Goal: Task Accomplishment & Management: Use online tool/utility

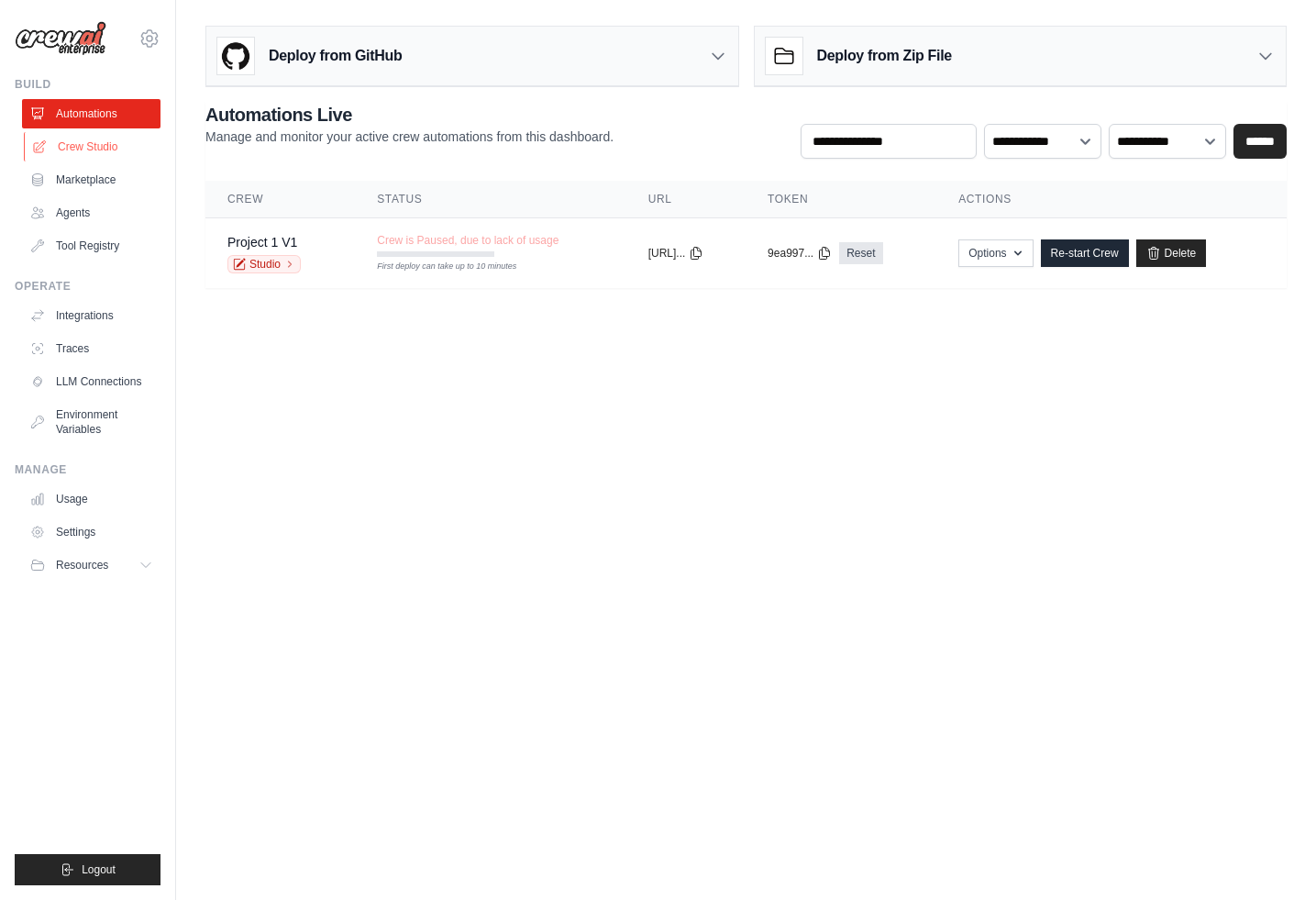
click at [80, 146] on link "Crew Studio" at bounding box center [93, 147] width 139 height 29
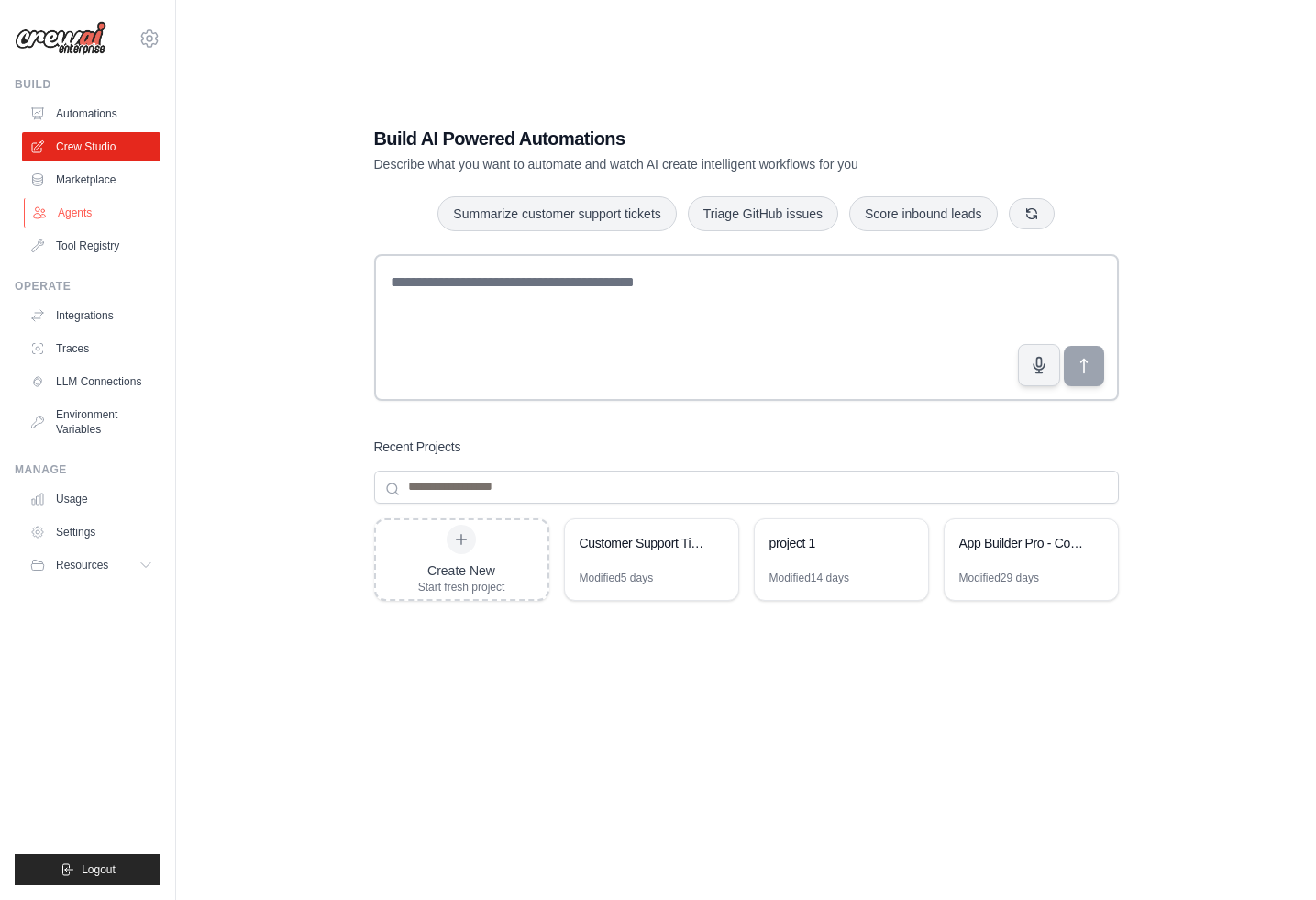
click at [84, 212] on link "Agents" at bounding box center [93, 213] width 139 height 29
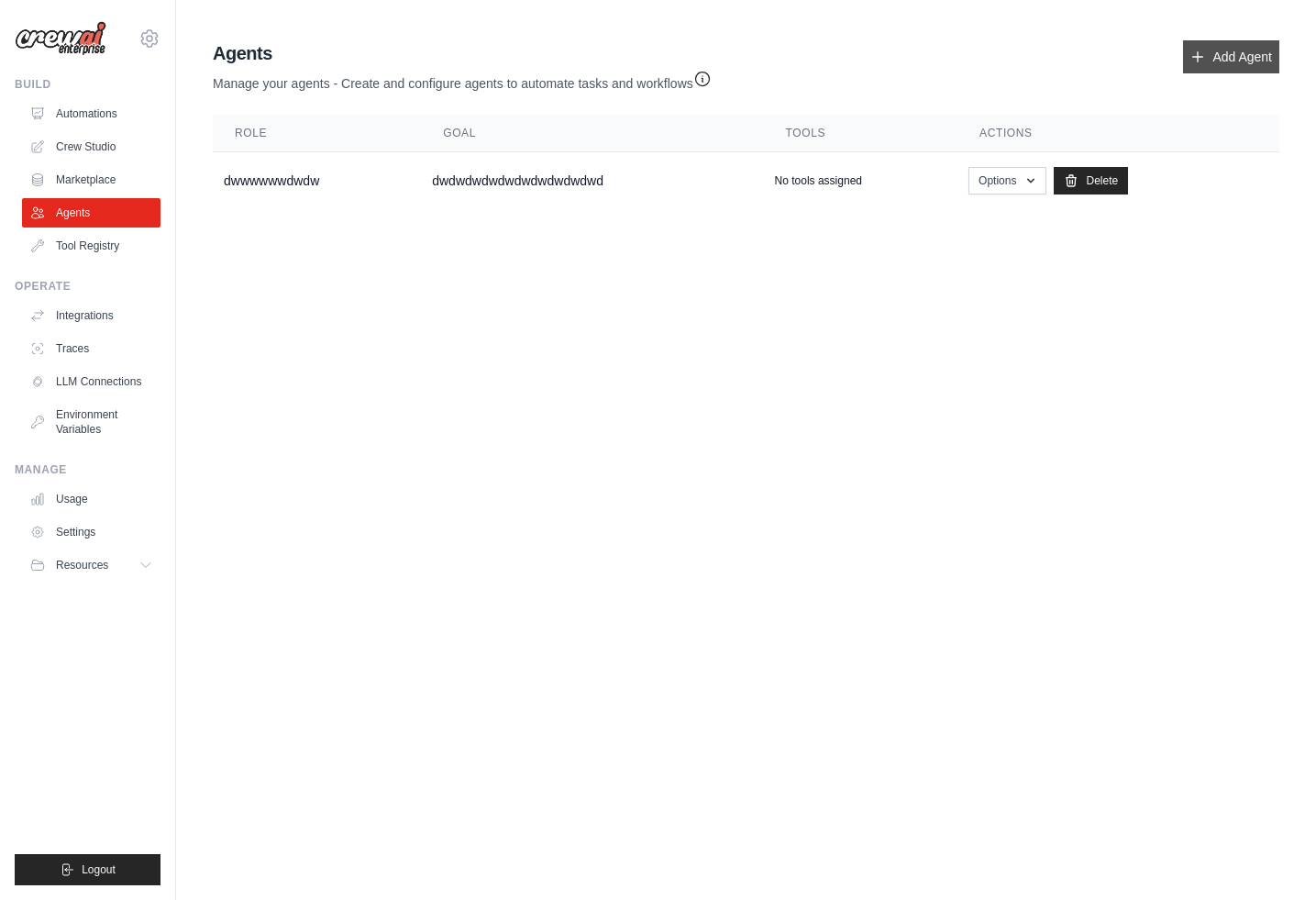
click at [1206, 50] on link "Add Agent" at bounding box center [1231, 57] width 96 height 33
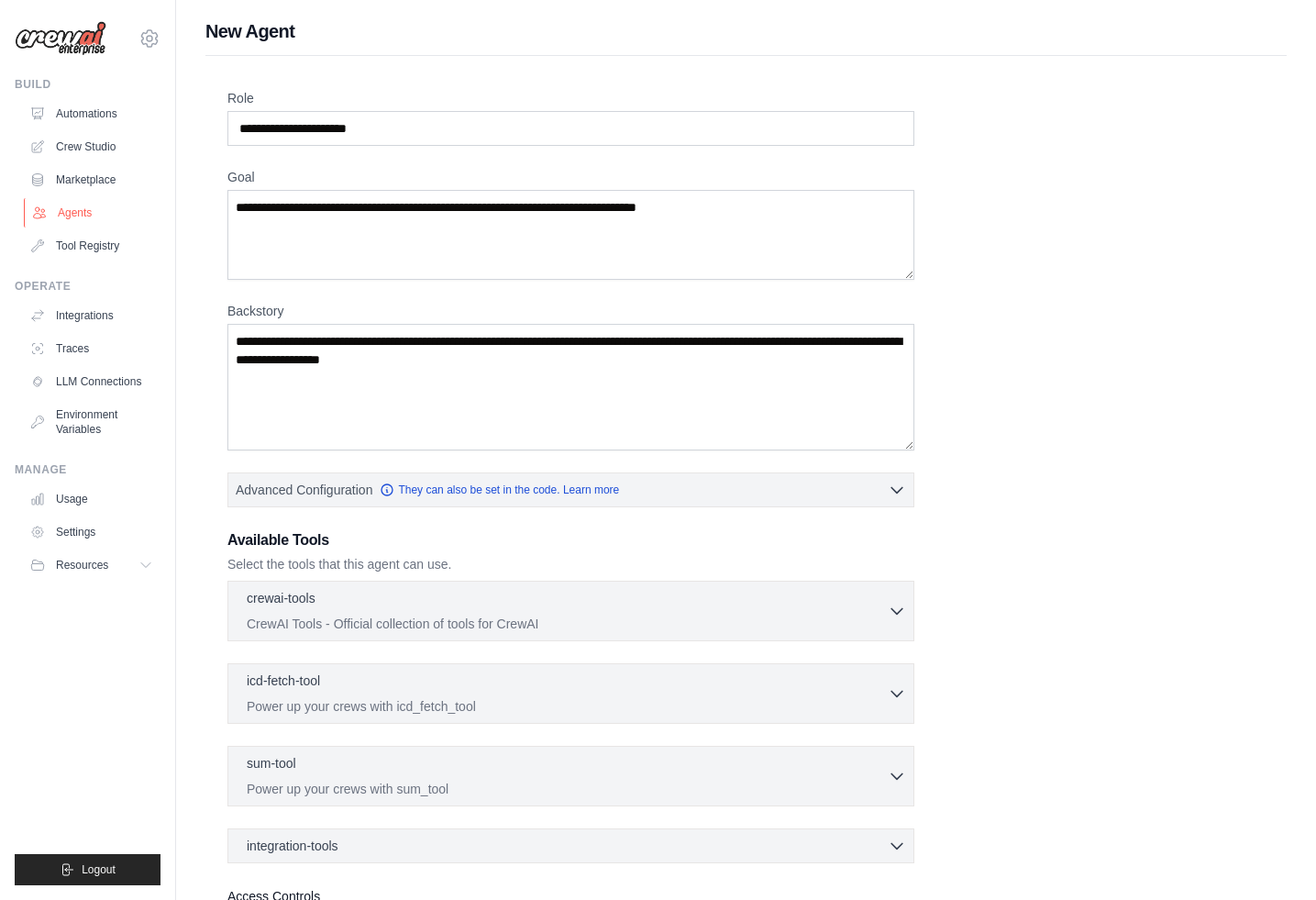
click at [62, 219] on link "Agents" at bounding box center [93, 213] width 139 height 29
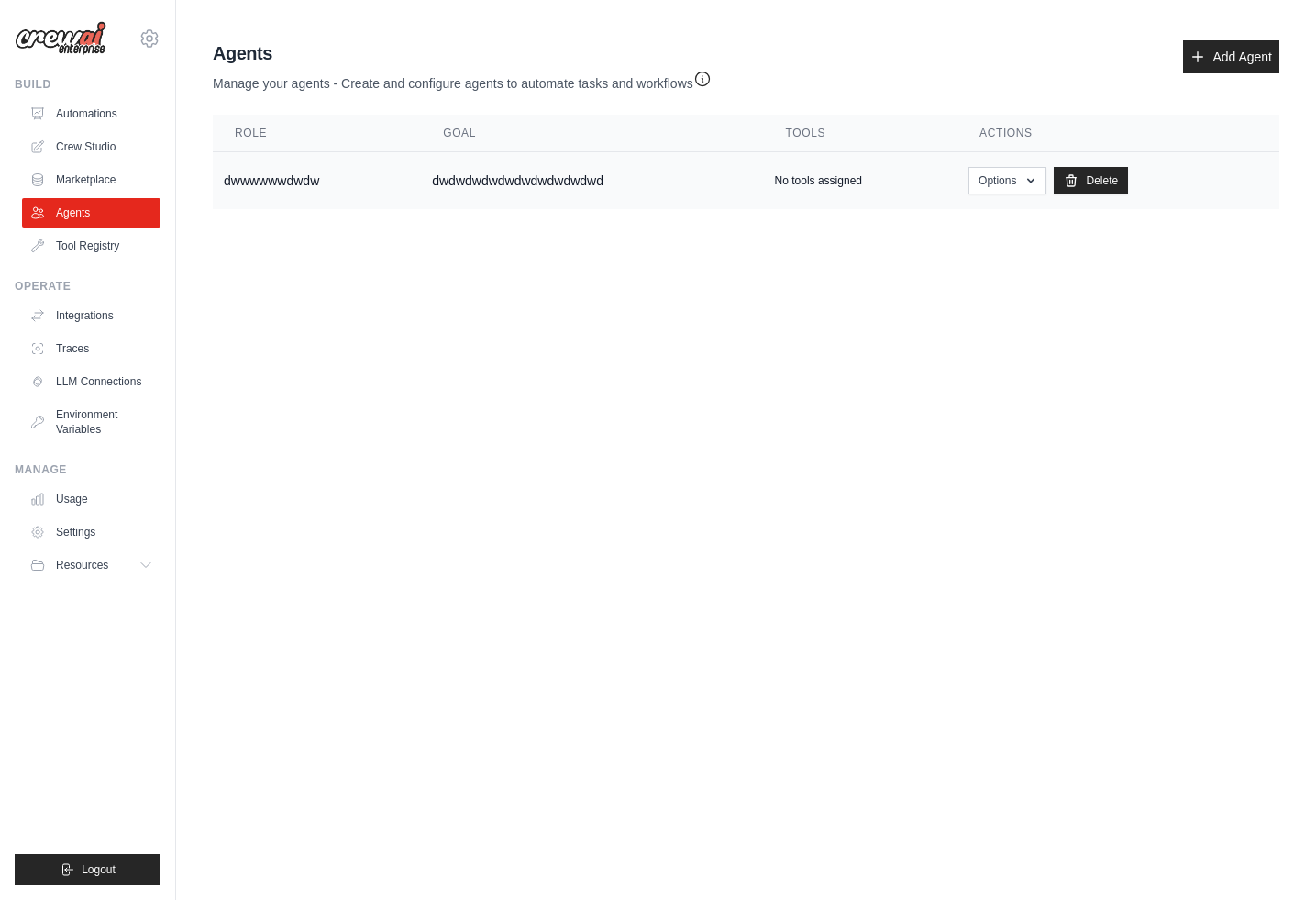
click at [241, 184] on td "dwwwwwwdwdw" at bounding box center [317, 181] width 208 height 58
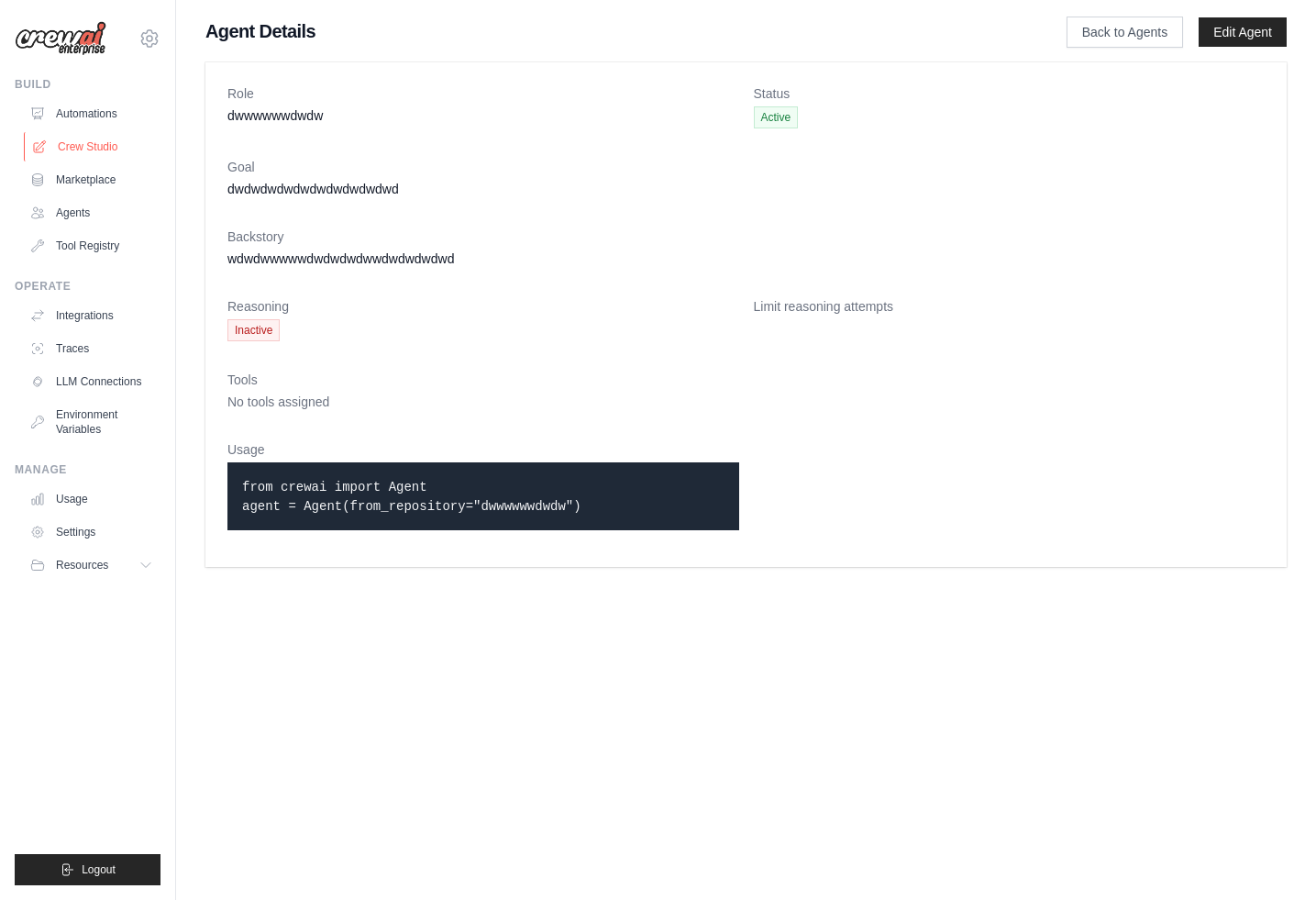
click at [74, 152] on link "Crew Studio" at bounding box center [93, 147] width 139 height 29
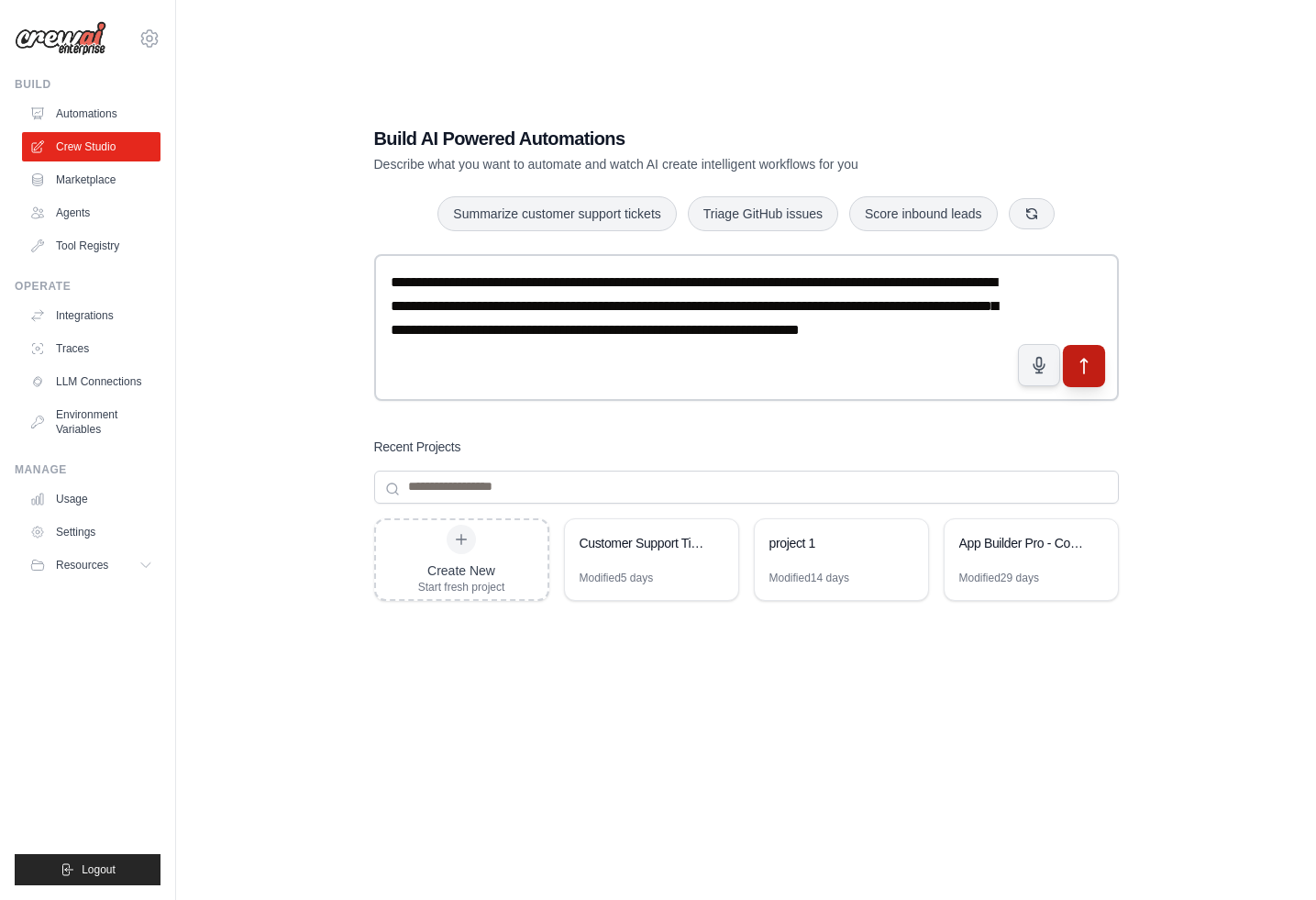
click at [1089, 363] on icon "submit" at bounding box center [1083, 365] width 19 height 19
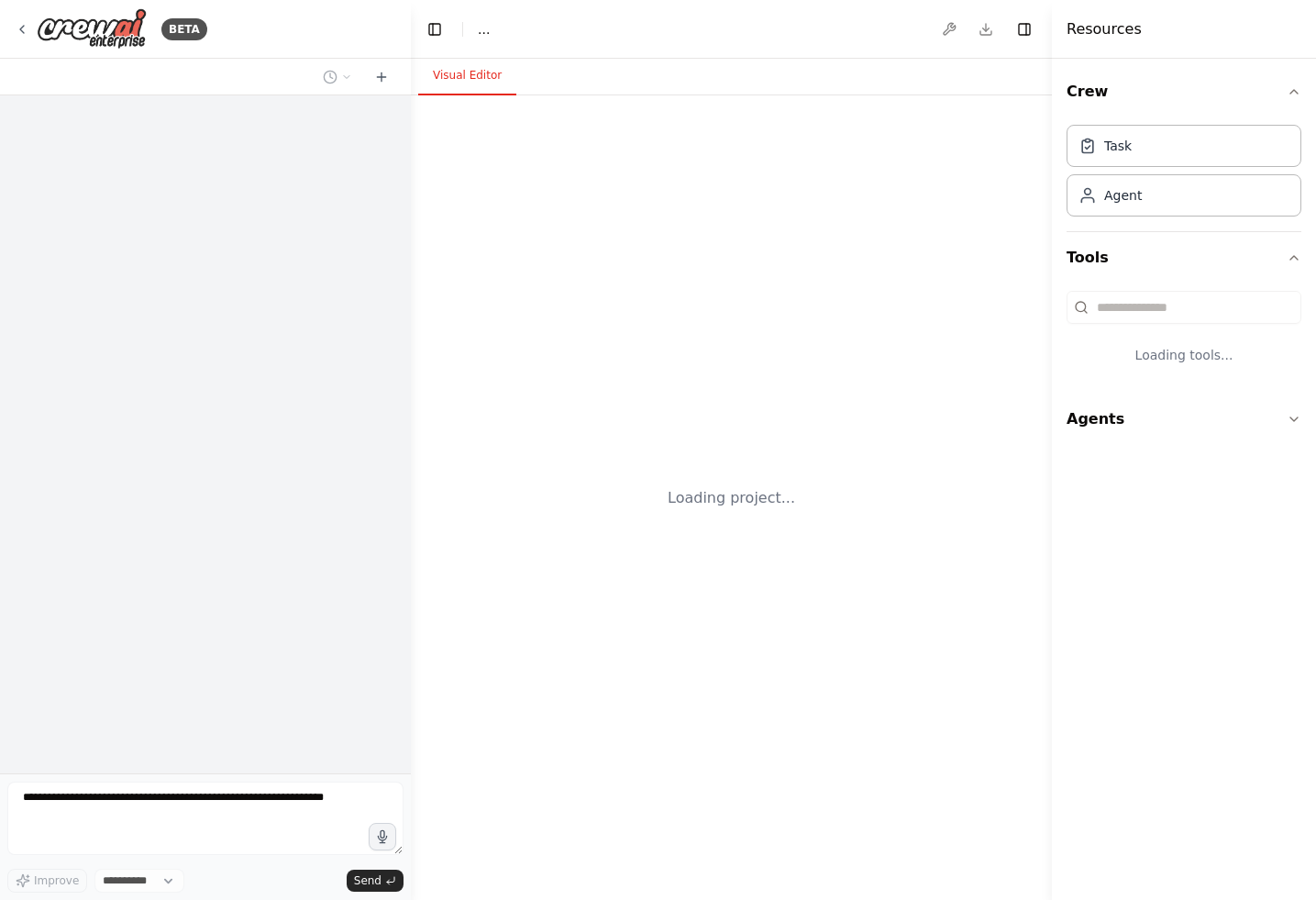
select select "****"
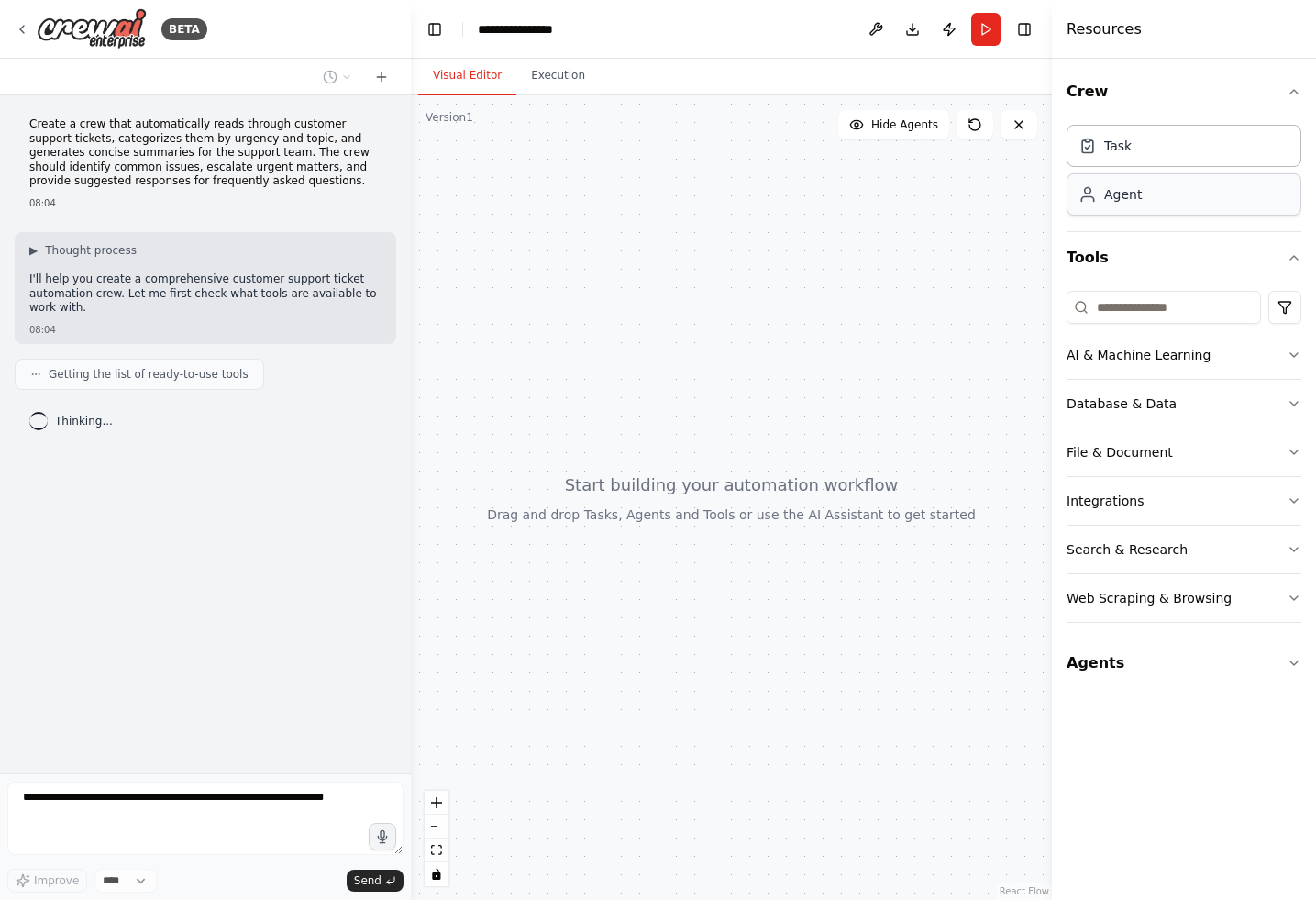
click at [1173, 200] on div "Agent" at bounding box center [1184, 195] width 235 height 42
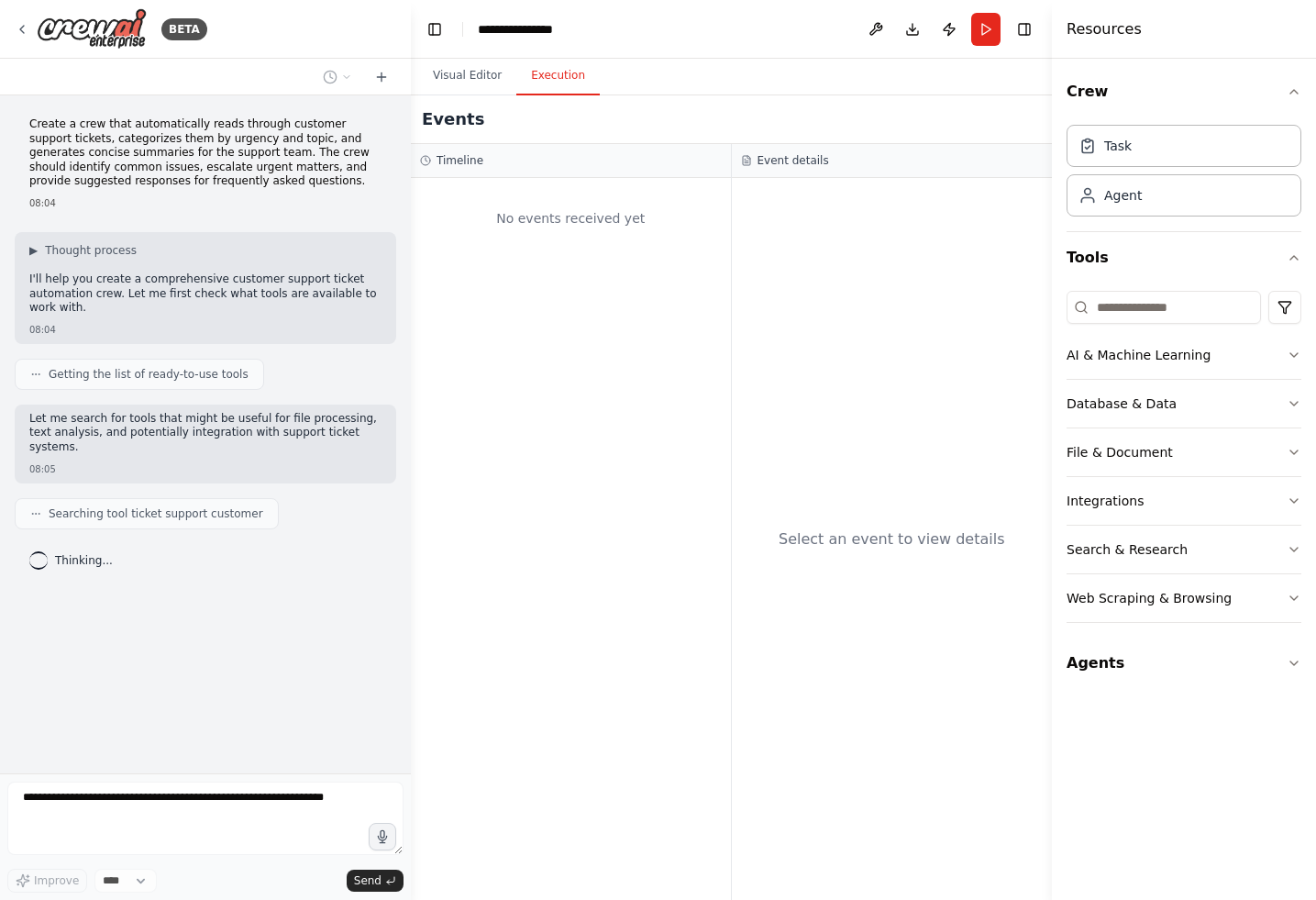
click at [564, 78] on button "Execution" at bounding box center [557, 76] width 84 height 39
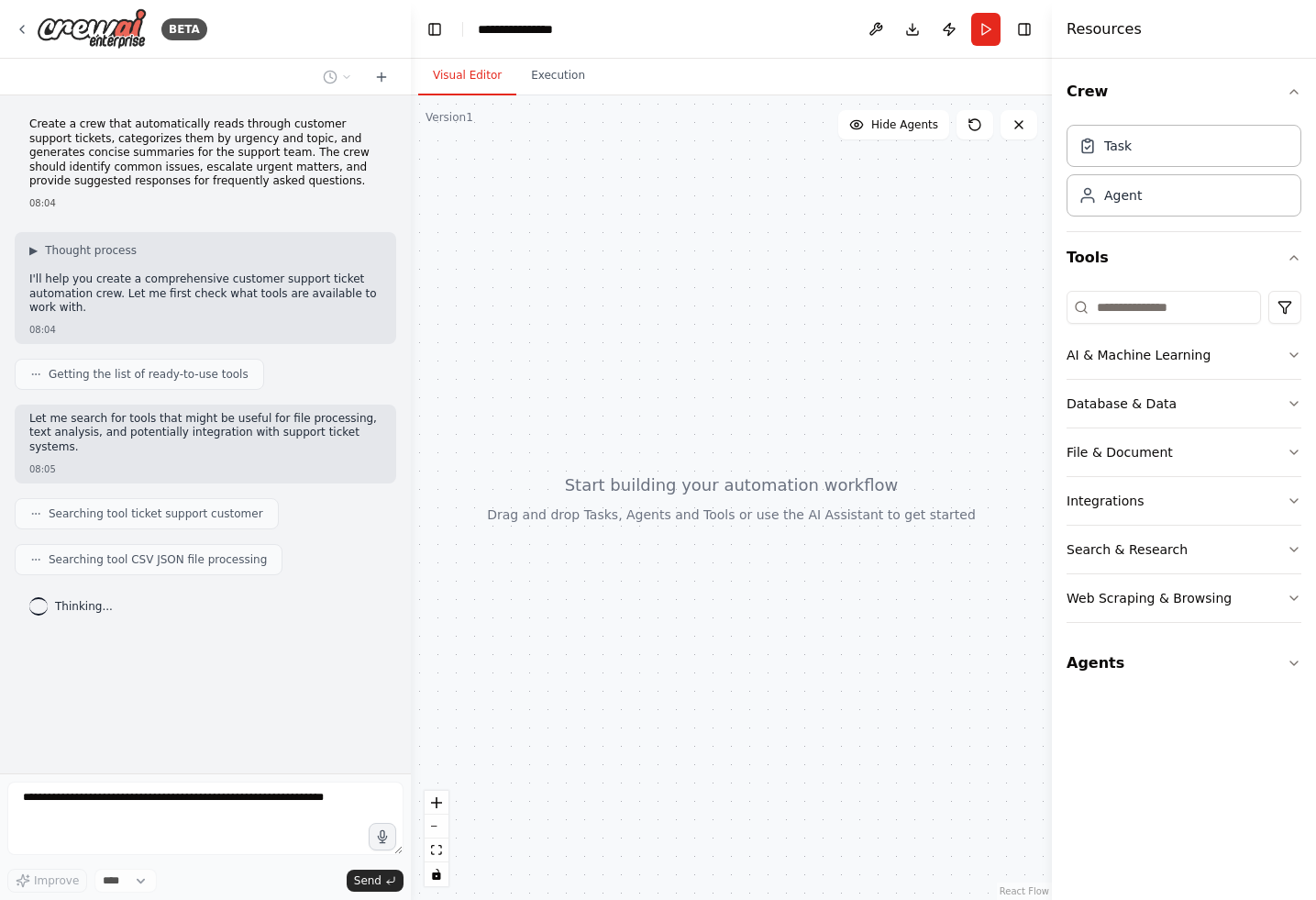
click at [468, 84] on button "Visual Editor" at bounding box center [467, 76] width 98 height 39
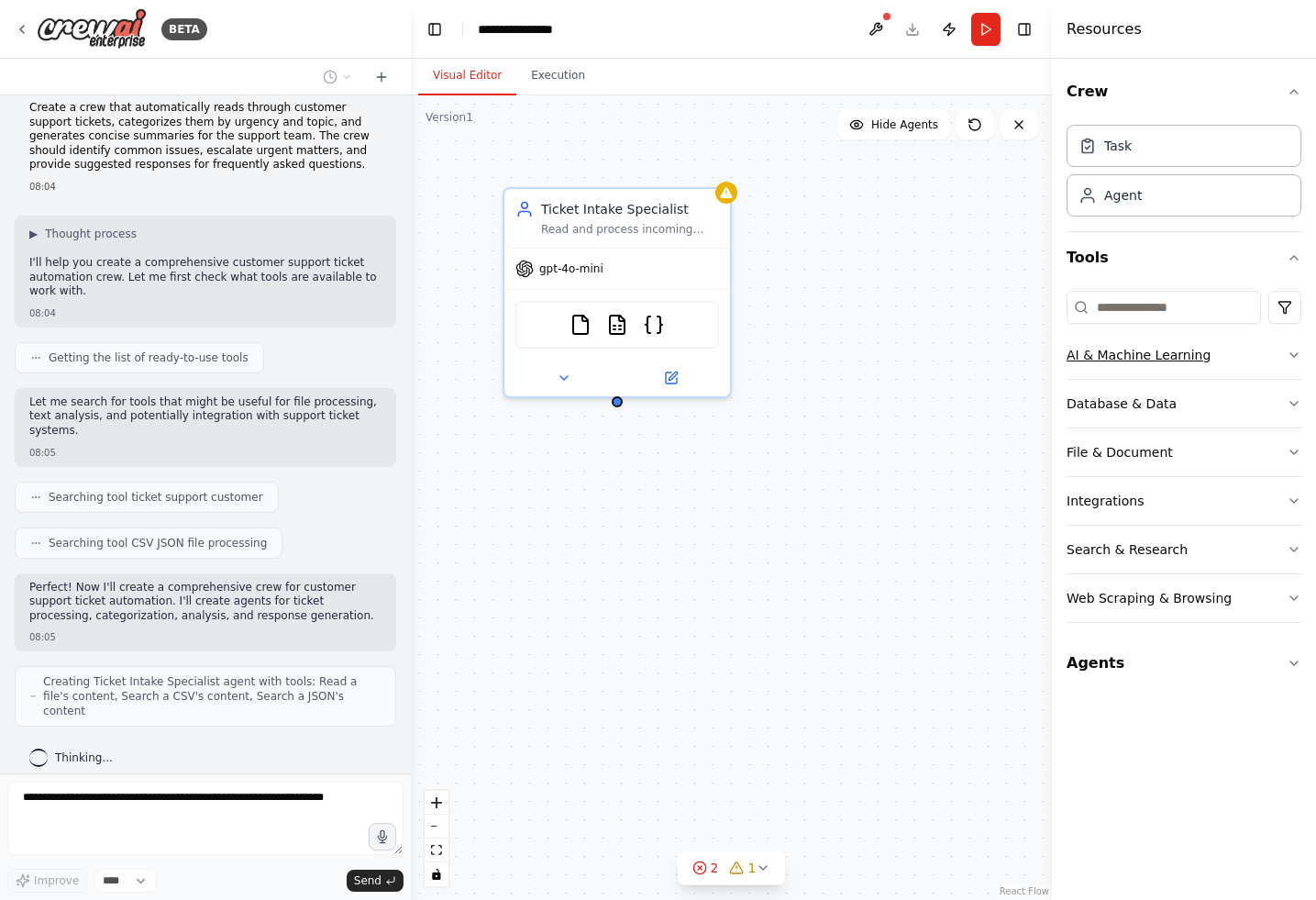
scroll to position [2, 0]
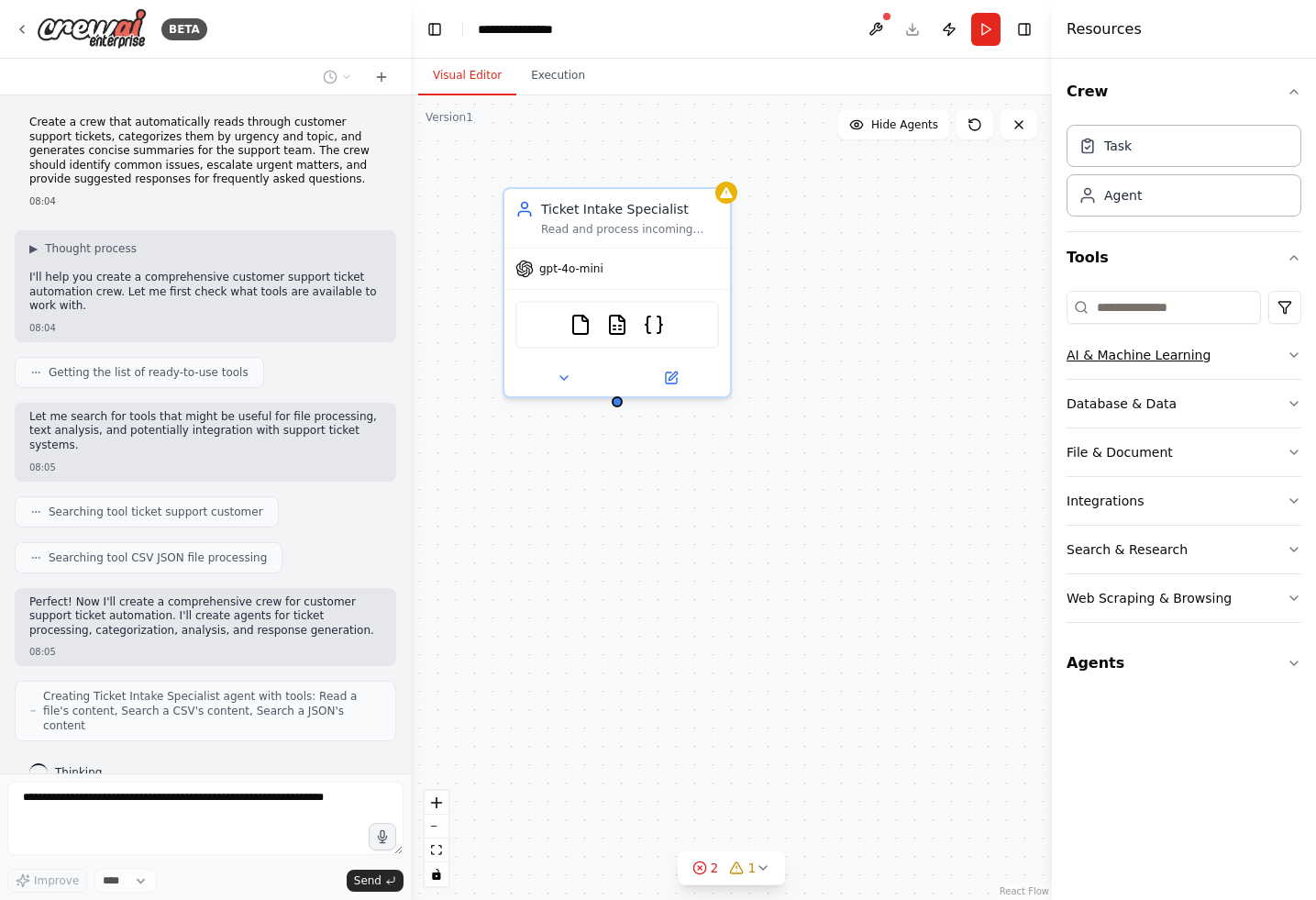
click at [1253, 366] on button "AI & Machine Learning" at bounding box center [1184, 354] width 235 height 48
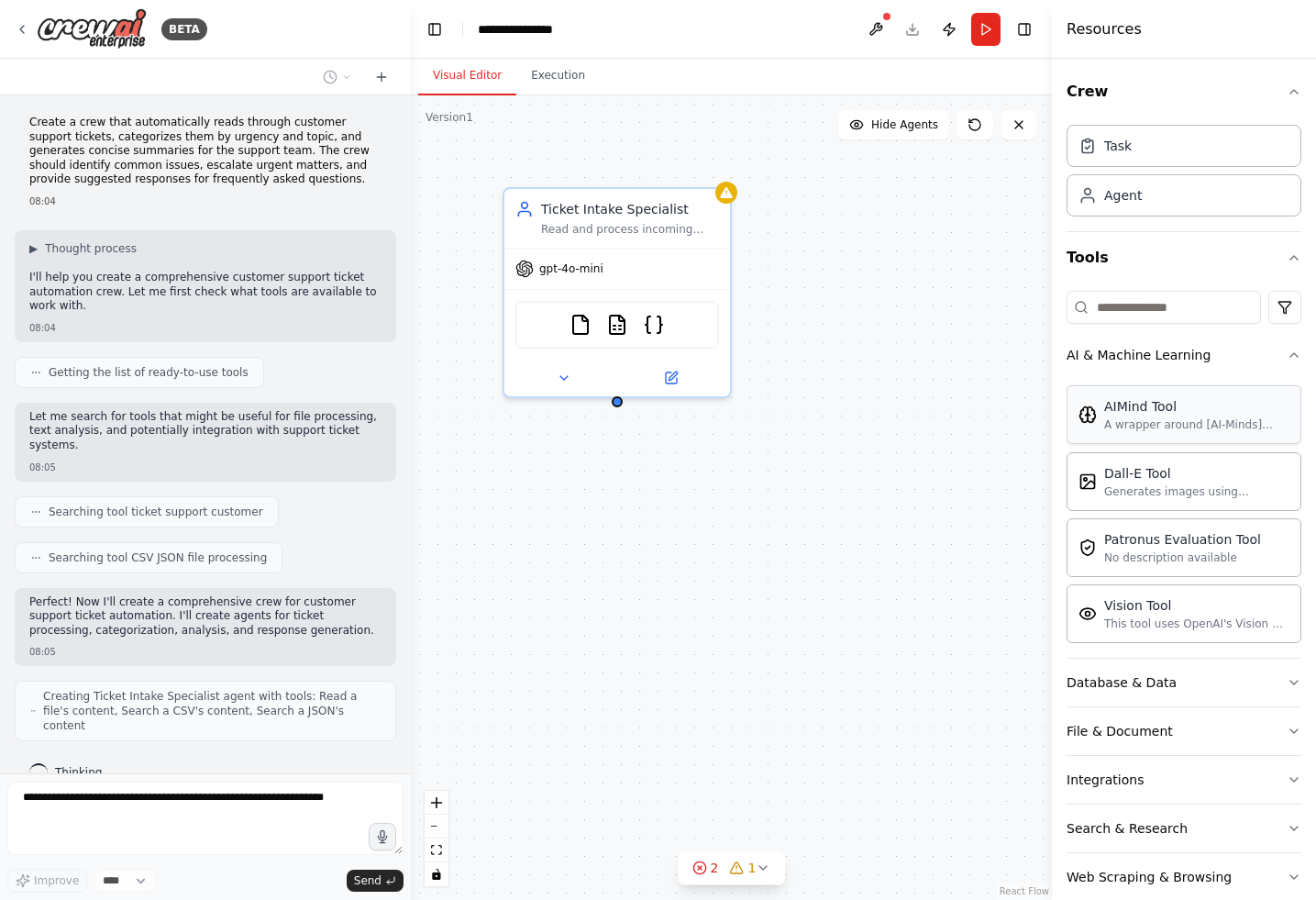
click at [1248, 417] on div "A wrapper around [AI-Minds](https://mindsdb.com/minds). Useful for when you nee…" at bounding box center [1197, 424] width 186 height 15
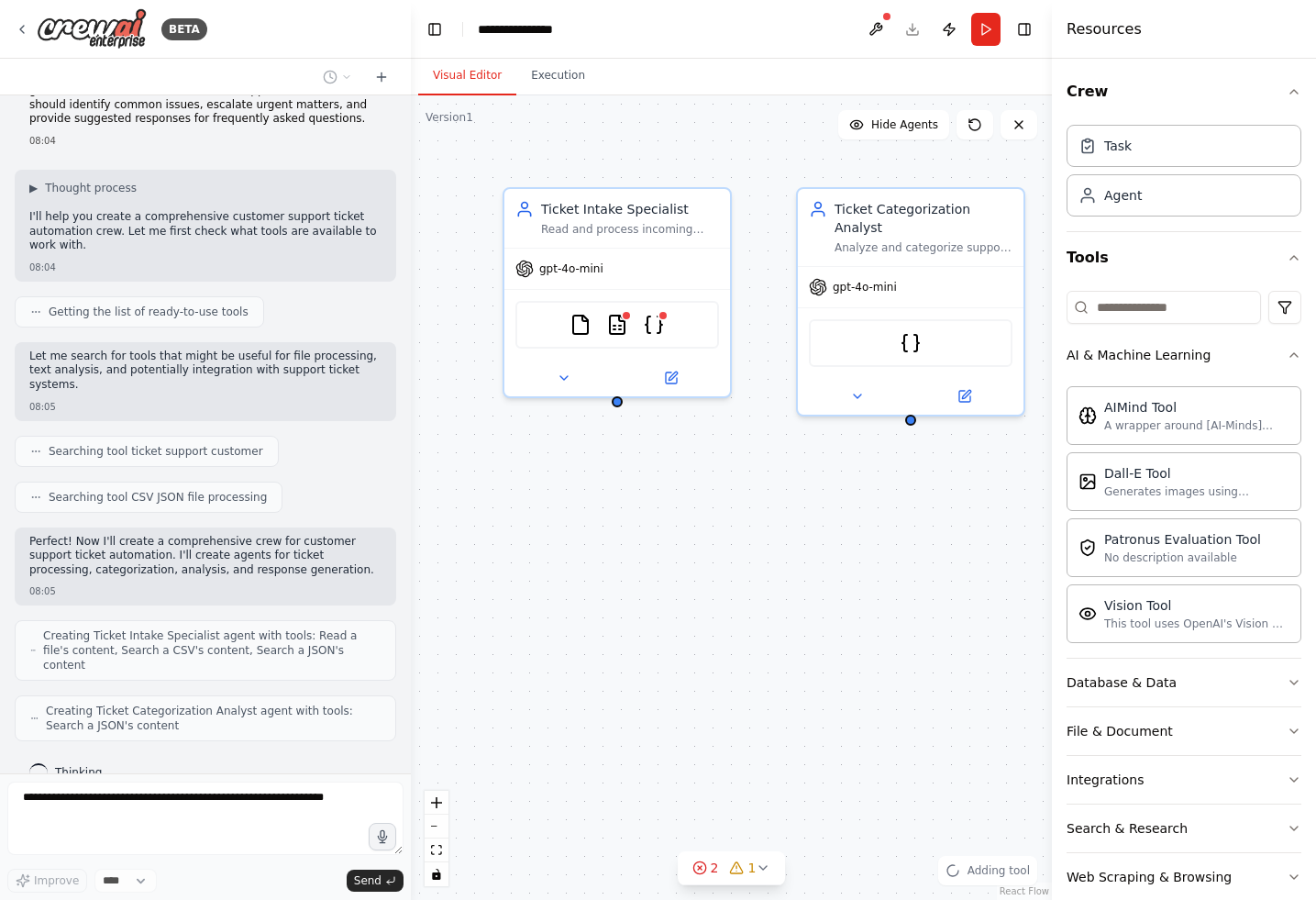
click at [587, 712] on div "Ticket Intake Specialist Read and process incoming customer support tickets fro…" at bounding box center [731, 498] width 641 height 804
